Goal: Find contact information: Find contact information

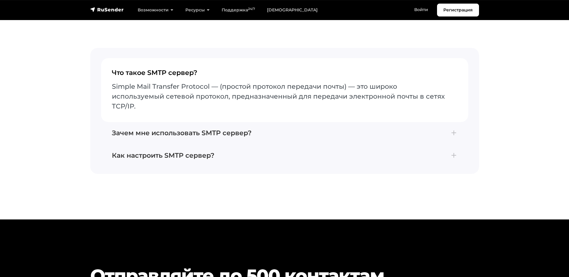
scroll to position [2082, 0]
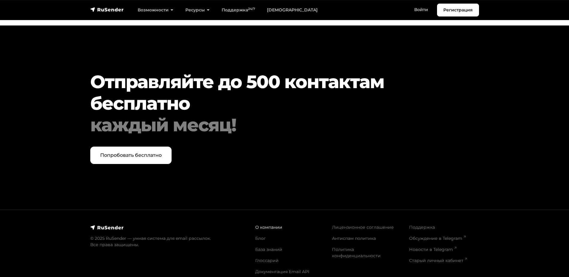
click at [262, 224] on link "О компании" at bounding box center [268, 226] width 27 height 5
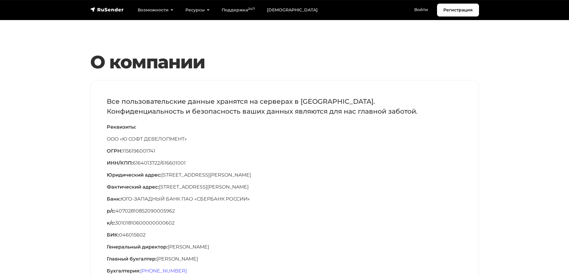
scroll to position [60, 0]
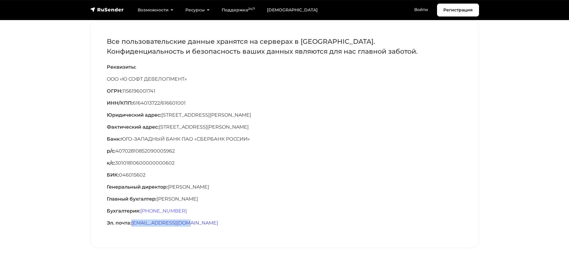
drag, startPoint x: 194, startPoint y: 222, endPoint x: 133, endPoint y: 223, distance: 60.9
click at [133, 223] on p "Эл. почта: [EMAIL_ADDRESS][DOMAIN_NAME]" at bounding box center [284, 222] width 355 height 7
copy link "[EMAIL_ADDRESS][DOMAIN_NAME]"
